Goal: Transaction & Acquisition: Download file/media

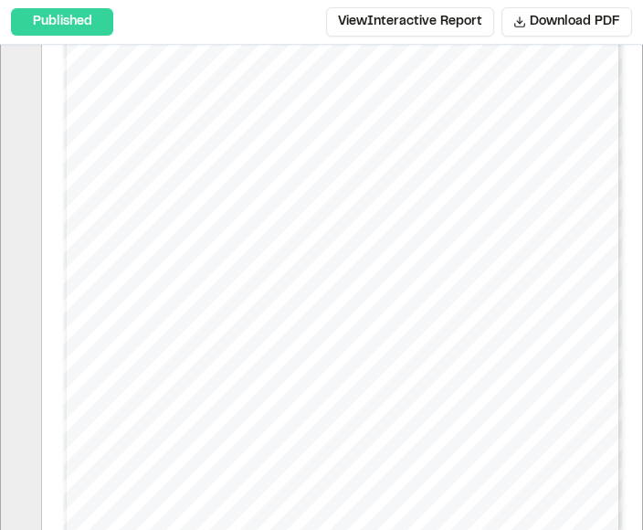
scroll to position [199, 0]
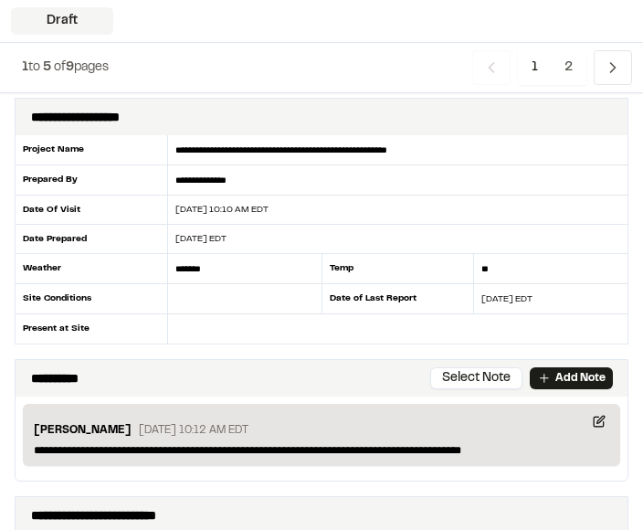
scroll to position [93, 0]
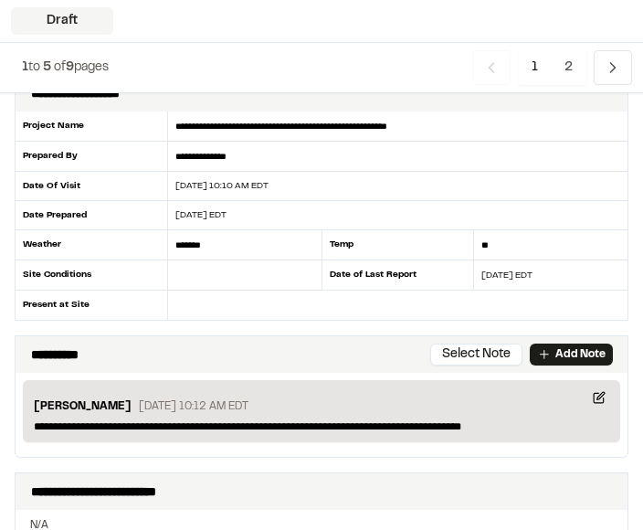
click at [207, 290] on input "text" at bounding box center [245, 275] width 154 height 30
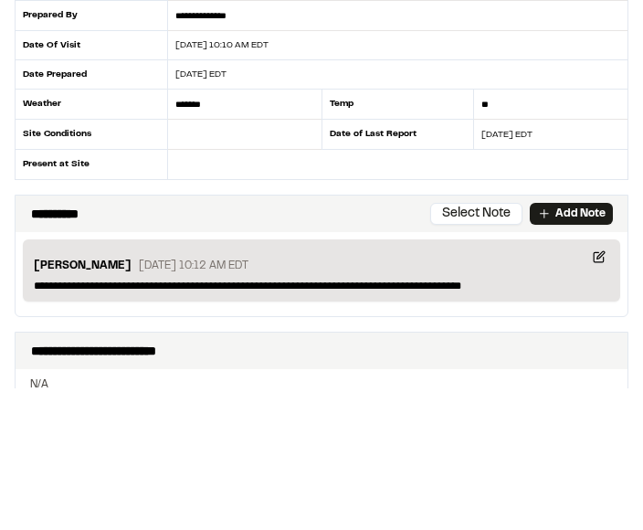
click at [204, 292] on input "text" at bounding box center [398, 306] width 460 height 29
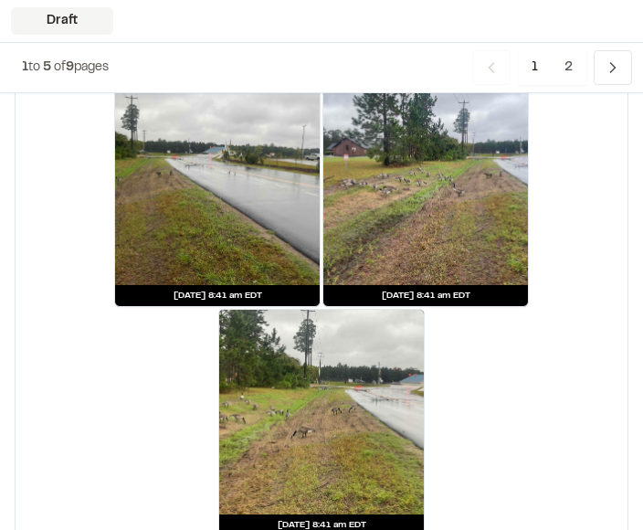
scroll to position [3538, 0]
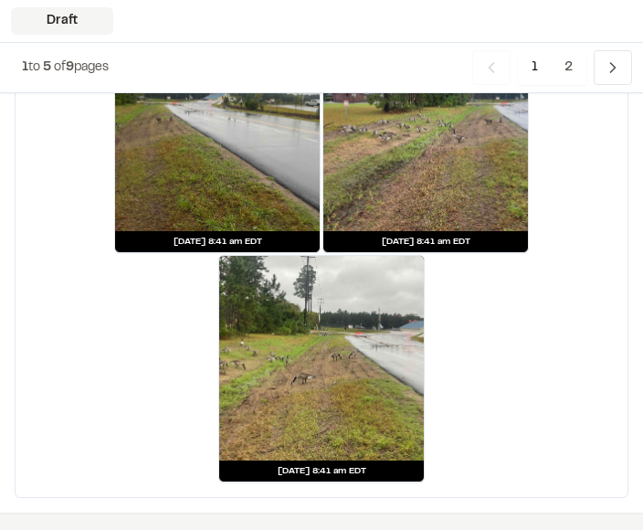
type input "***"
click at [572, 58] on span "2" at bounding box center [569, 67] width 36 height 35
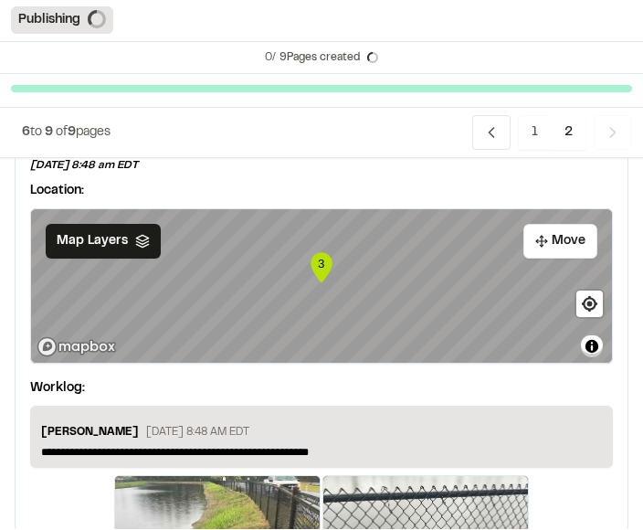
scroll to position [232, 0]
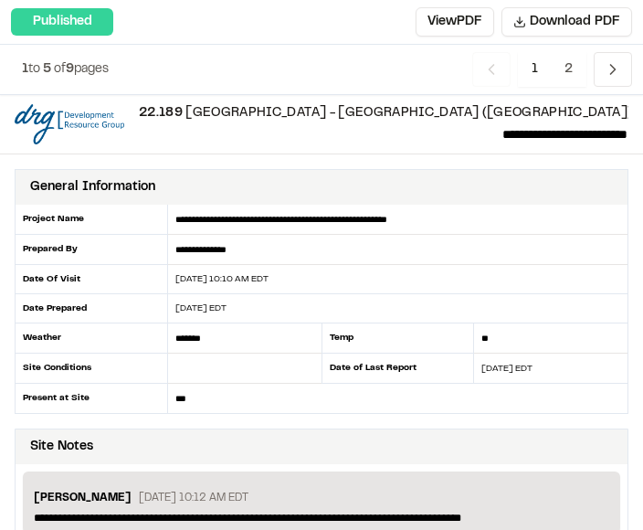
click at [465, 22] on button "View PDF" at bounding box center [455, 21] width 79 height 29
click at [584, 19] on span "Download PDF" at bounding box center [575, 22] width 90 height 20
click at [582, 11] on button "Download PDF" at bounding box center [567, 21] width 131 height 29
click at [453, 17] on button "View PDF" at bounding box center [455, 21] width 79 height 29
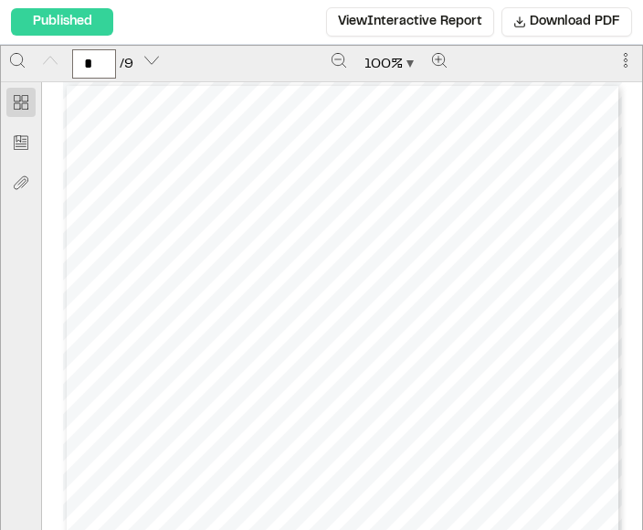
click at [586, 22] on span "Download PDF" at bounding box center [575, 22] width 90 height 20
click at [370, 450] on div "Downloading file, this may take a few seconds... Please keep page open." at bounding box center [482, 458] width 292 height 113
